Goal: Transaction & Acquisition: Book appointment/travel/reservation

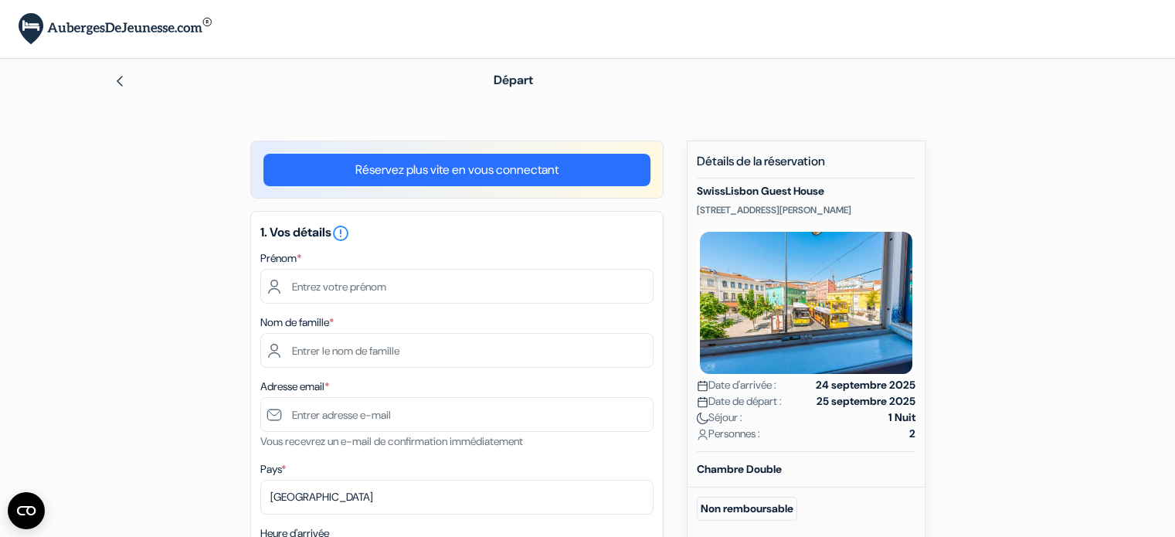
type input "[PERSON_NAME]"
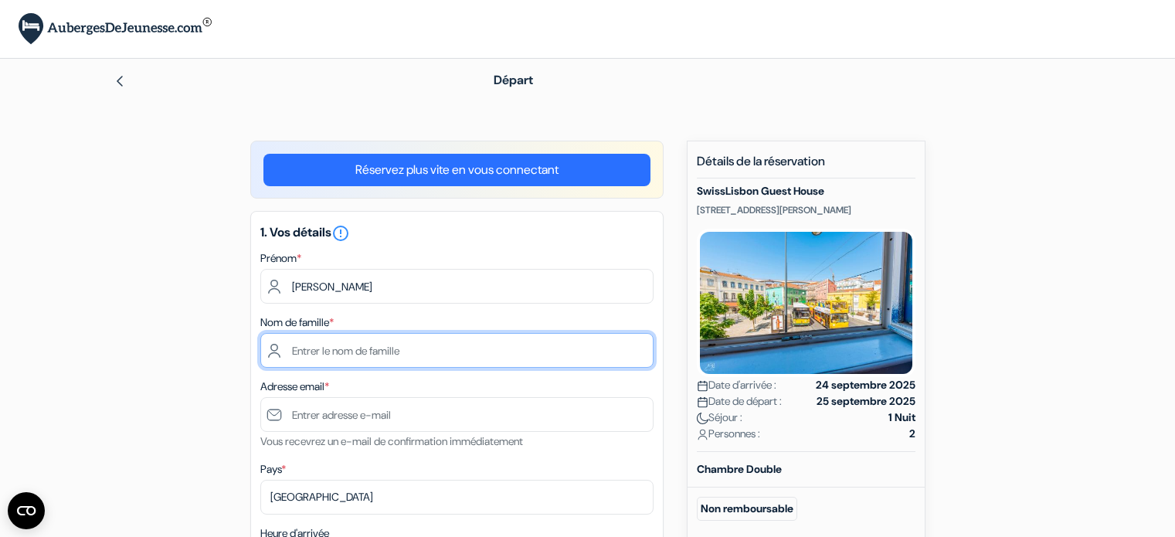
type input "Bottero"
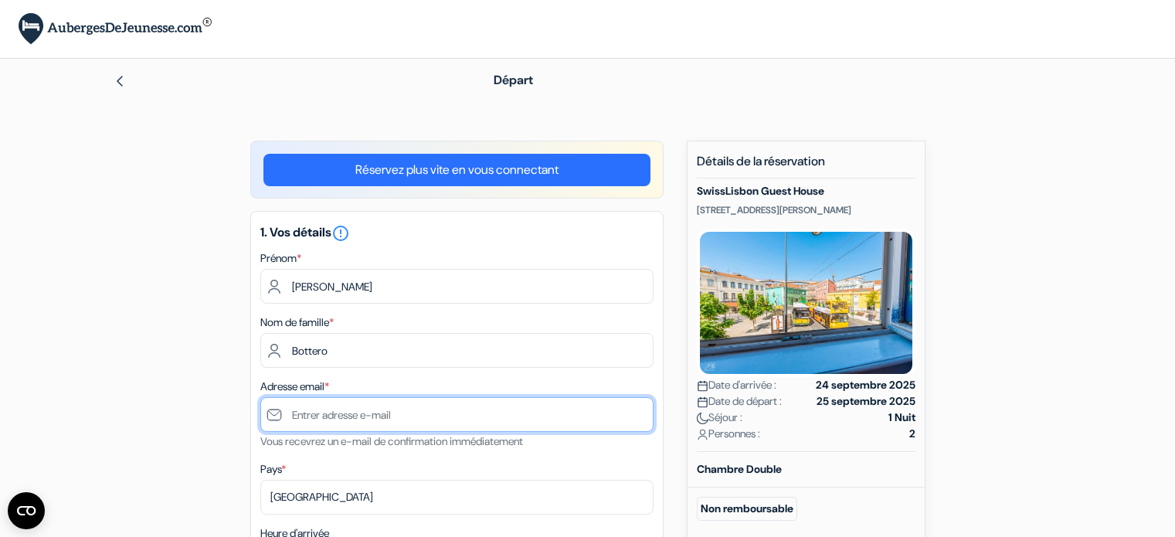
type input "[EMAIL_ADDRESS][DOMAIN_NAME]"
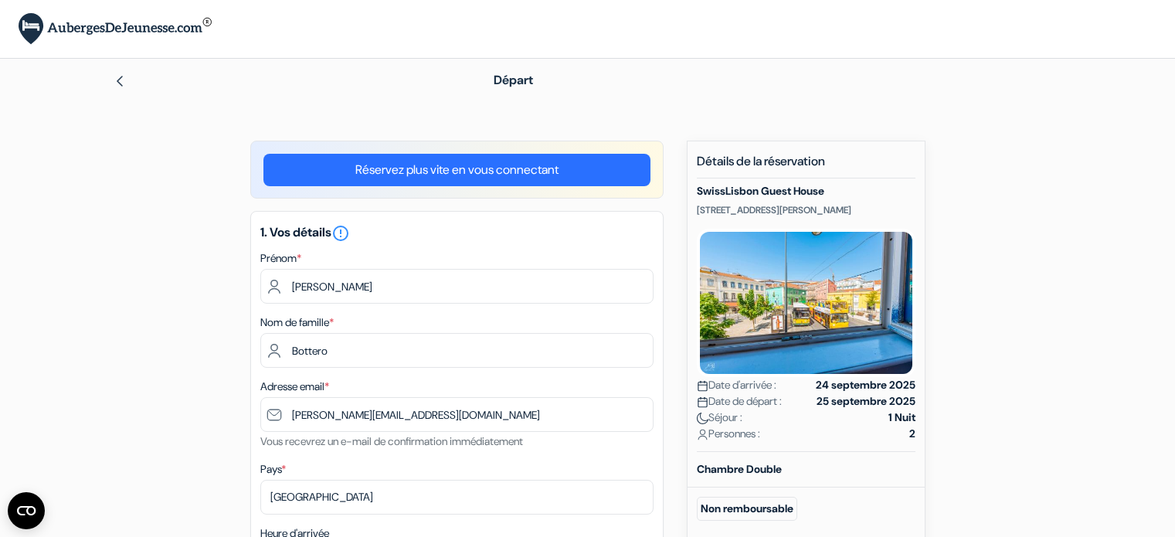
type input "+33605150267"
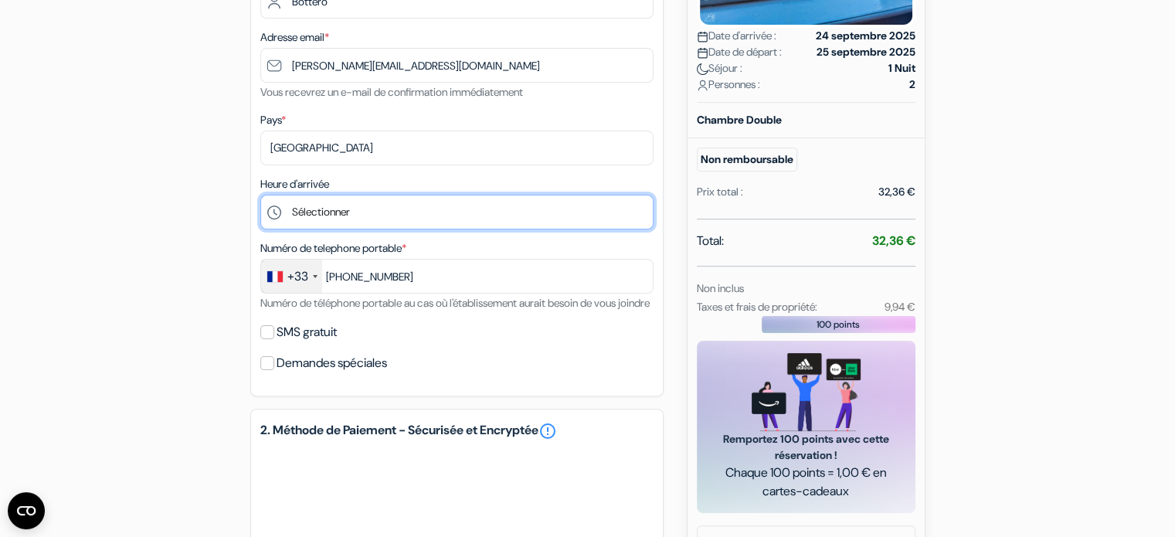
click at [401, 203] on select "Sélectionner 14:00 15:00 16:00 17:00 18:00 19:00 20:00 21:00 22:00 23:00" at bounding box center [456, 212] width 393 height 35
click at [399, 204] on select "Sélectionner 14:00 15:00 16:00 17:00 18:00 19:00 20:00 21:00 22:00 23:00" at bounding box center [456, 212] width 393 height 35
click at [379, 223] on select "Sélectionner 14:00 15:00 16:00 17:00 18:00 19:00 20:00 21:00 22:00 23:00" at bounding box center [456, 212] width 393 height 35
select select "16"
click at [260, 195] on select "Sélectionner 14:00 15:00 16:00 17:00 18:00 19:00 20:00 21:00 22:00 23:00" at bounding box center [456, 212] width 393 height 35
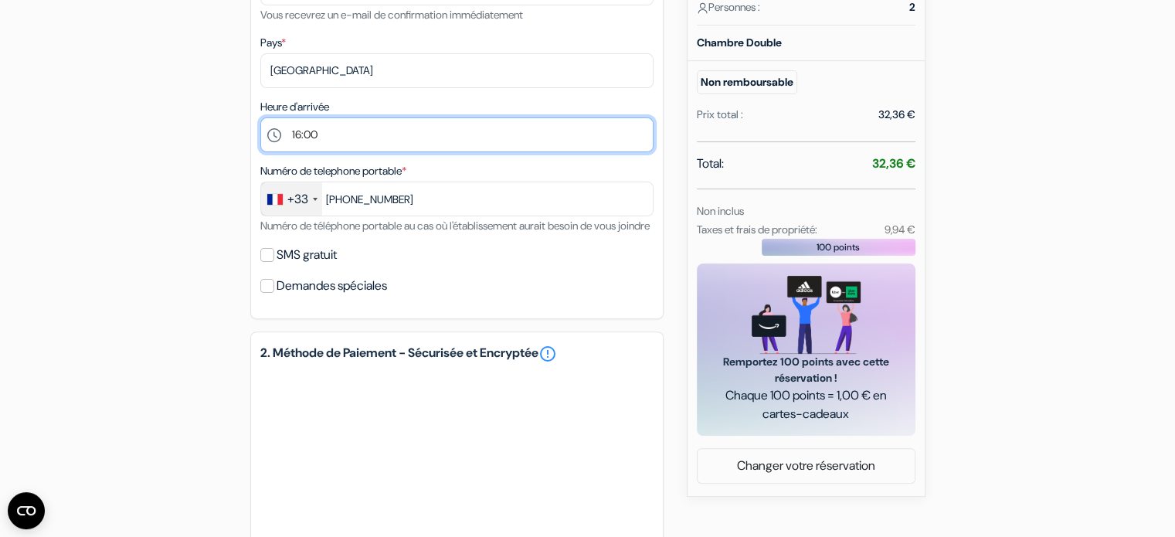
scroll to position [443, 0]
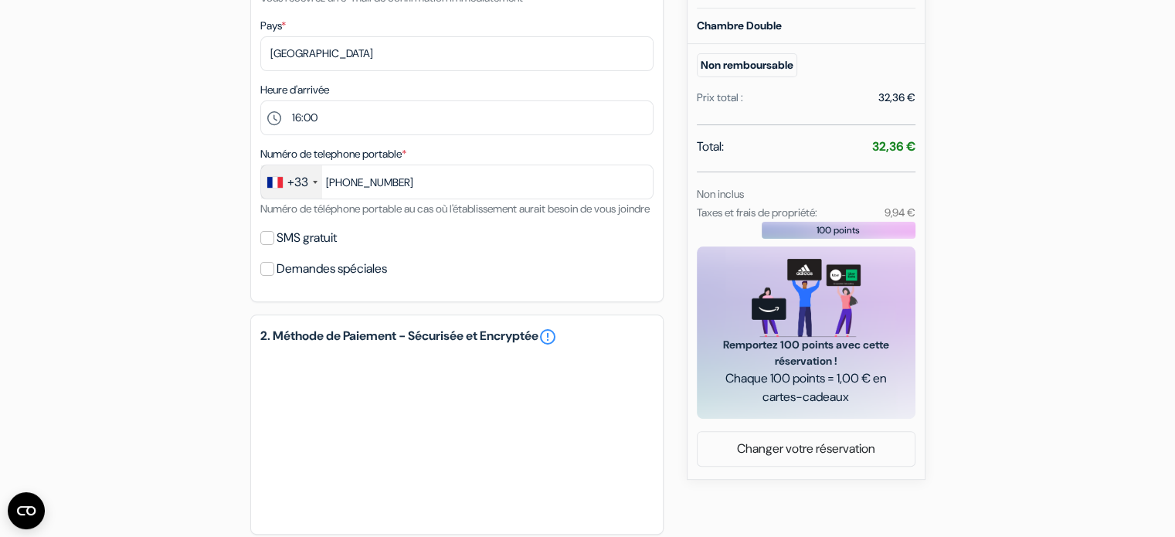
click at [290, 249] on label "SMS gratuit" at bounding box center [307, 238] width 60 height 22
click at [274, 245] on input "SMS gratuit" at bounding box center [267, 238] width 14 height 14
checkbox input "true"
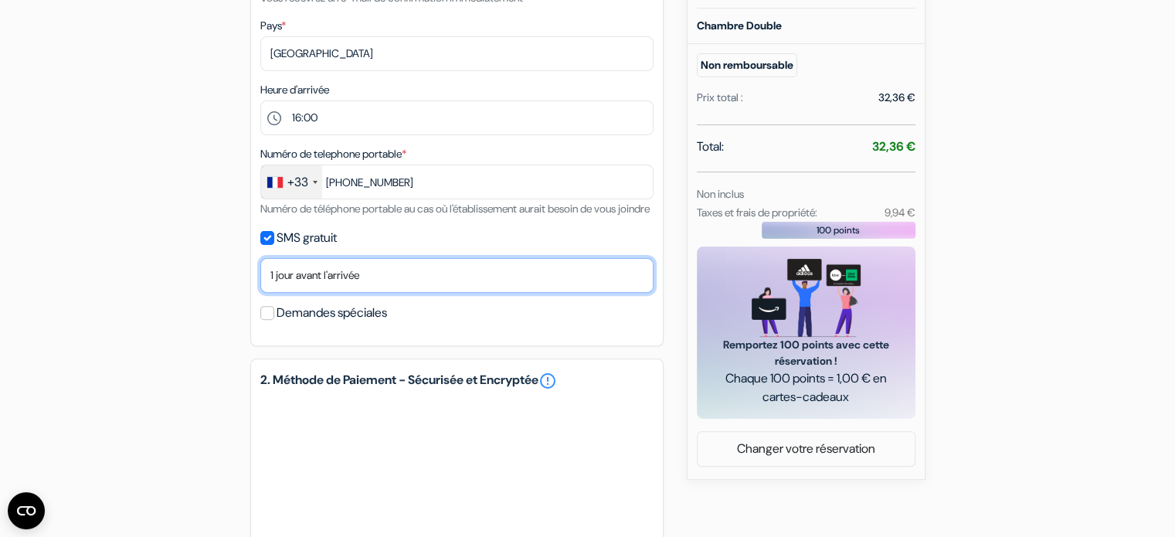
click at [301, 293] on select "Non merci Maintenant Le jour de votre arrivée 1 jour avant l'arrivée 2 jours av…" at bounding box center [456, 275] width 393 height 35
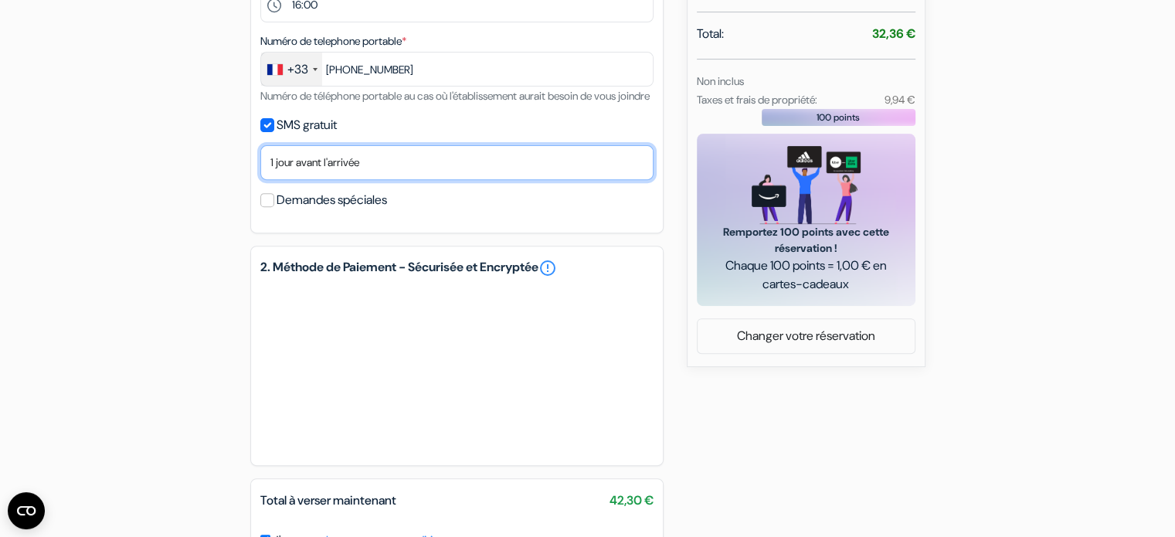
scroll to position [559, 0]
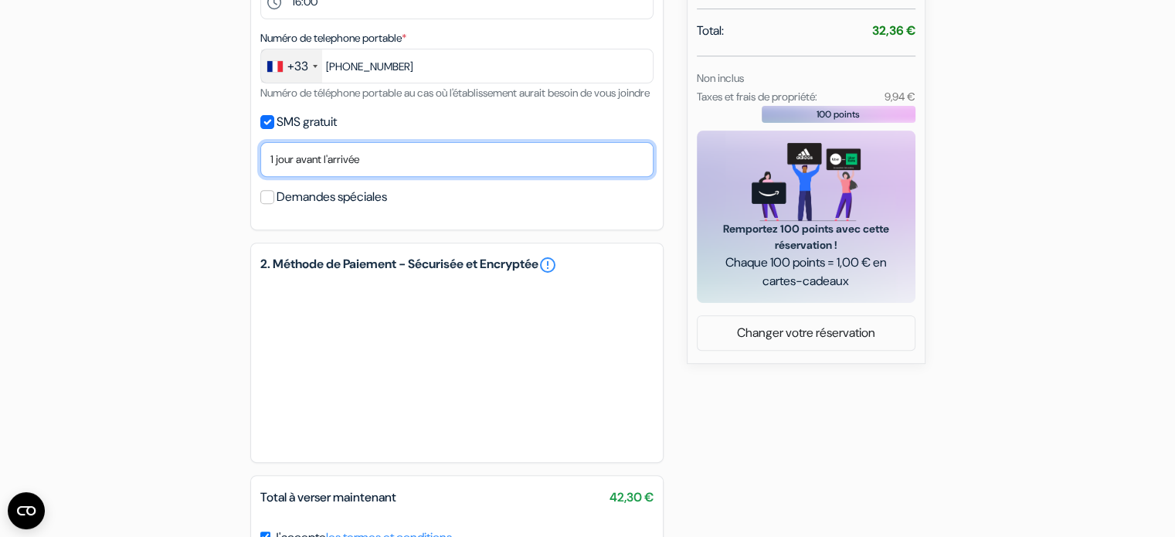
click at [309, 170] on select "Non merci Maintenant Le jour de votre arrivée 1 jour avant l'arrivée 2 jours av…" at bounding box center [456, 159] width 393 height 35
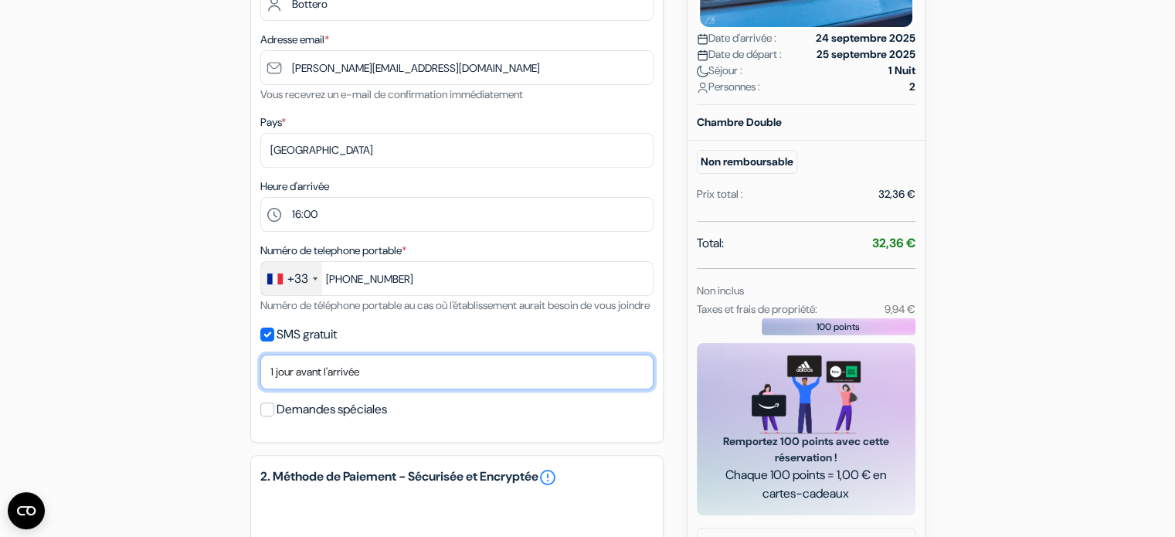
scroll to position [349, 0]
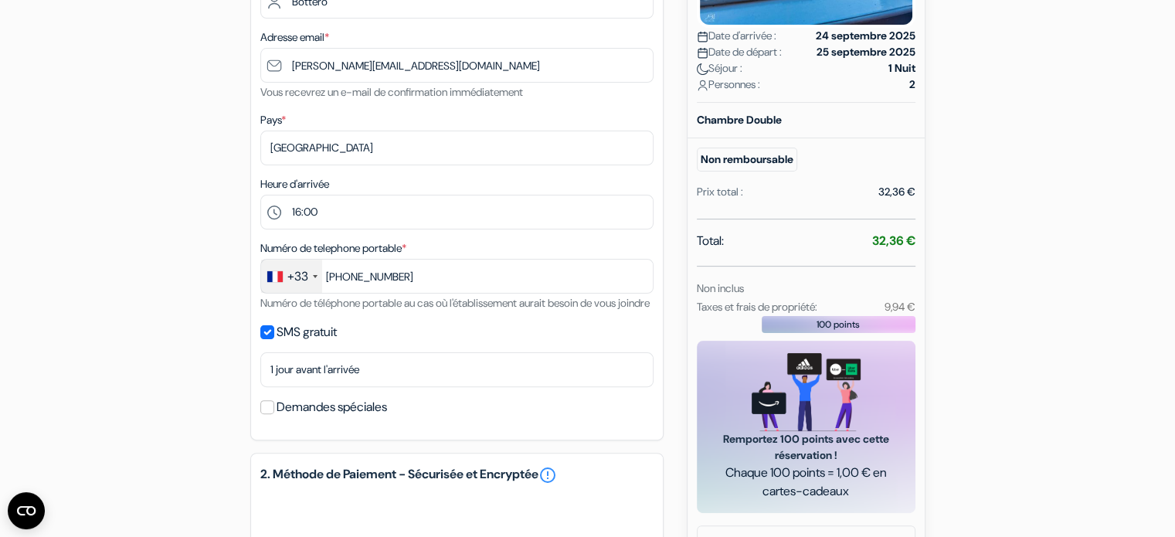
click at [684, 284] on div "add_box SwissLisbon Guest House Rua Fradesso da Silveira 79, Lisbonne, Portugal…" at bounding box center [588, 335] width 1020 height 1088
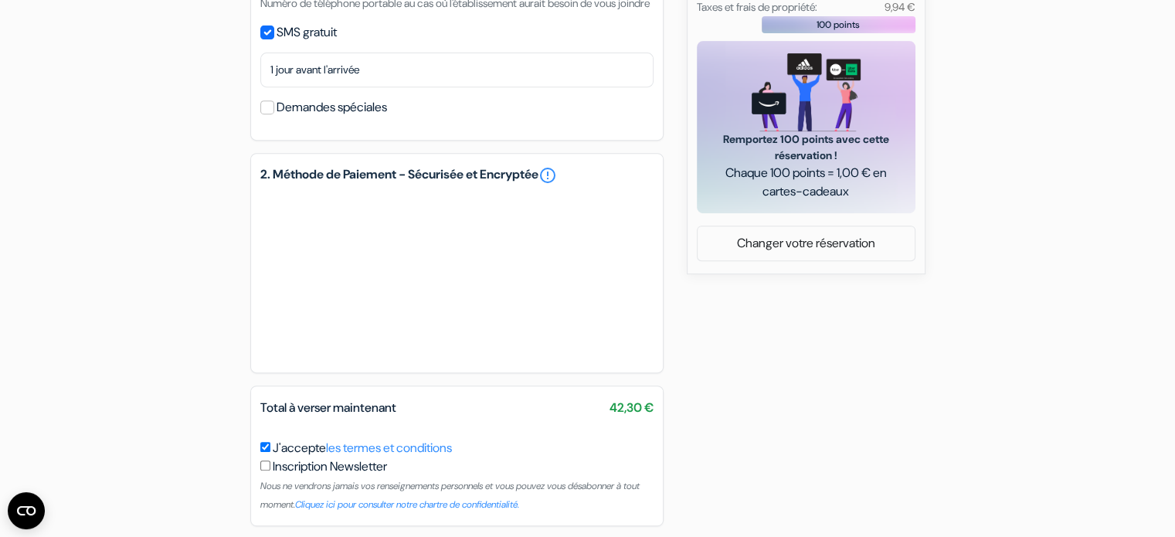
scroll to position [726, 0]
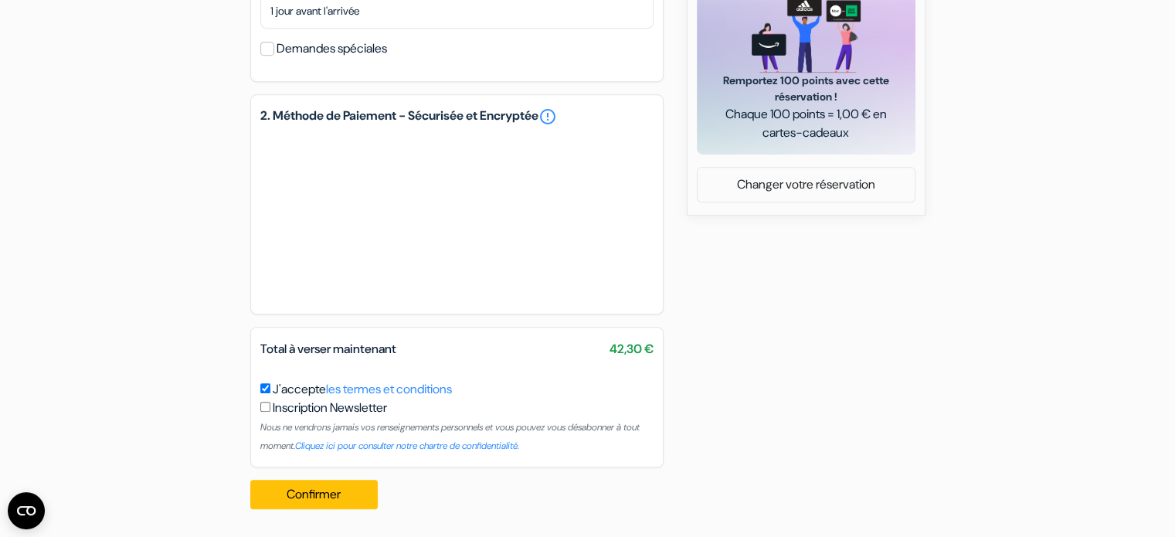
click at [347, 497] on button "Confirmer Loading..." at bounding box center [314, 494] width 128 height 29
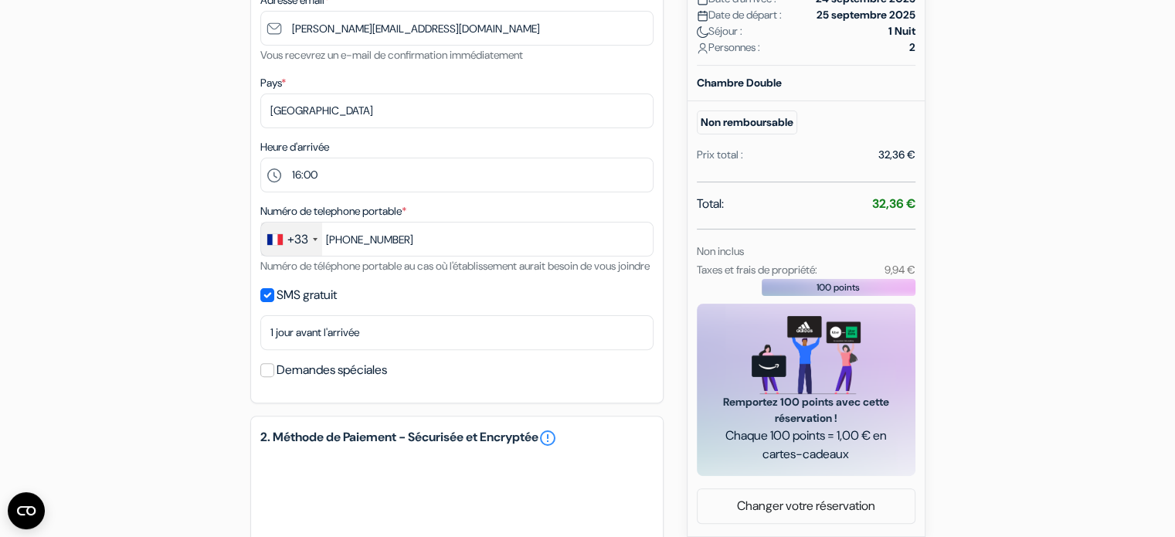
scroll to position [381, 0]
